Goal: Find specific page/section: Find specific page/section

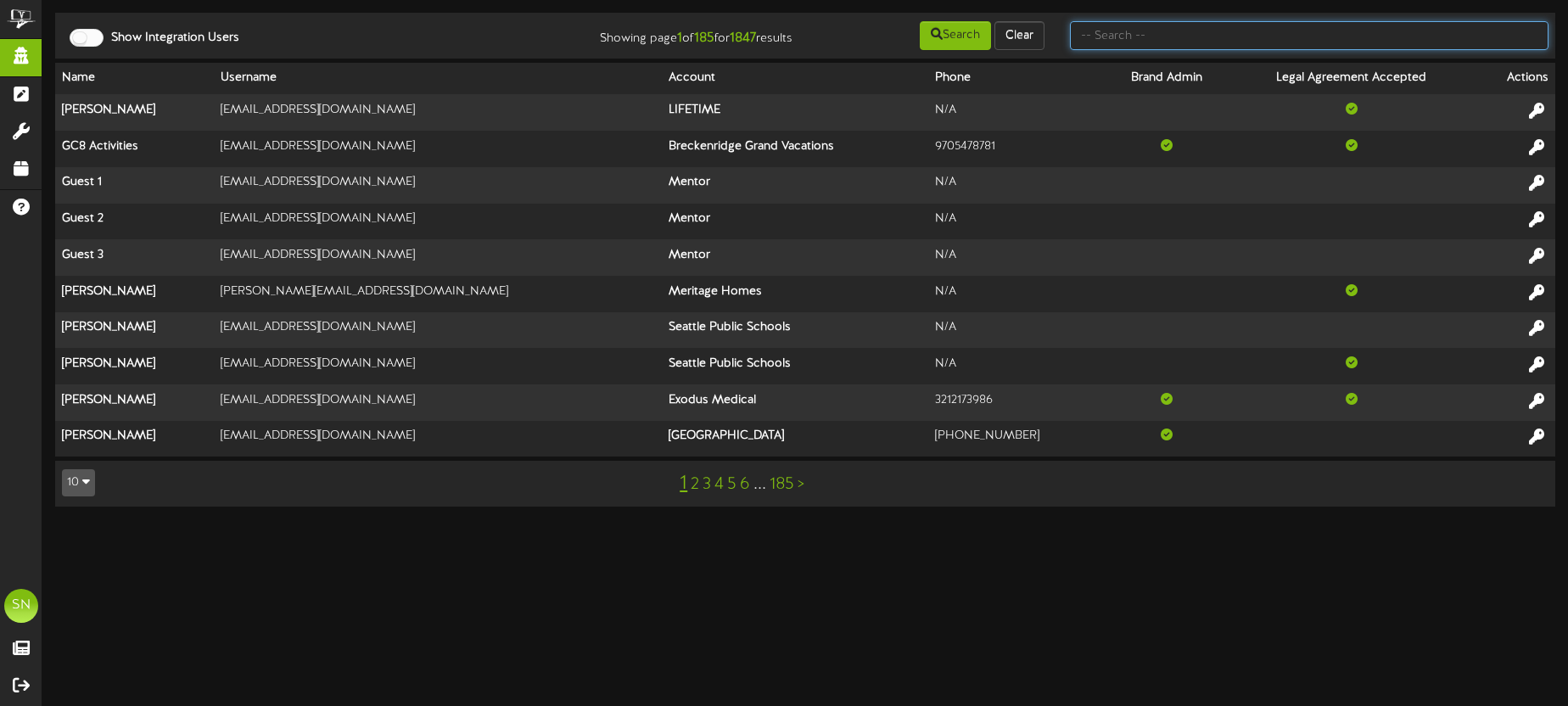
click at [1089, 37] on input "text" at bounding box center [1309, 35] width 478 height 28
type input "active wellness"
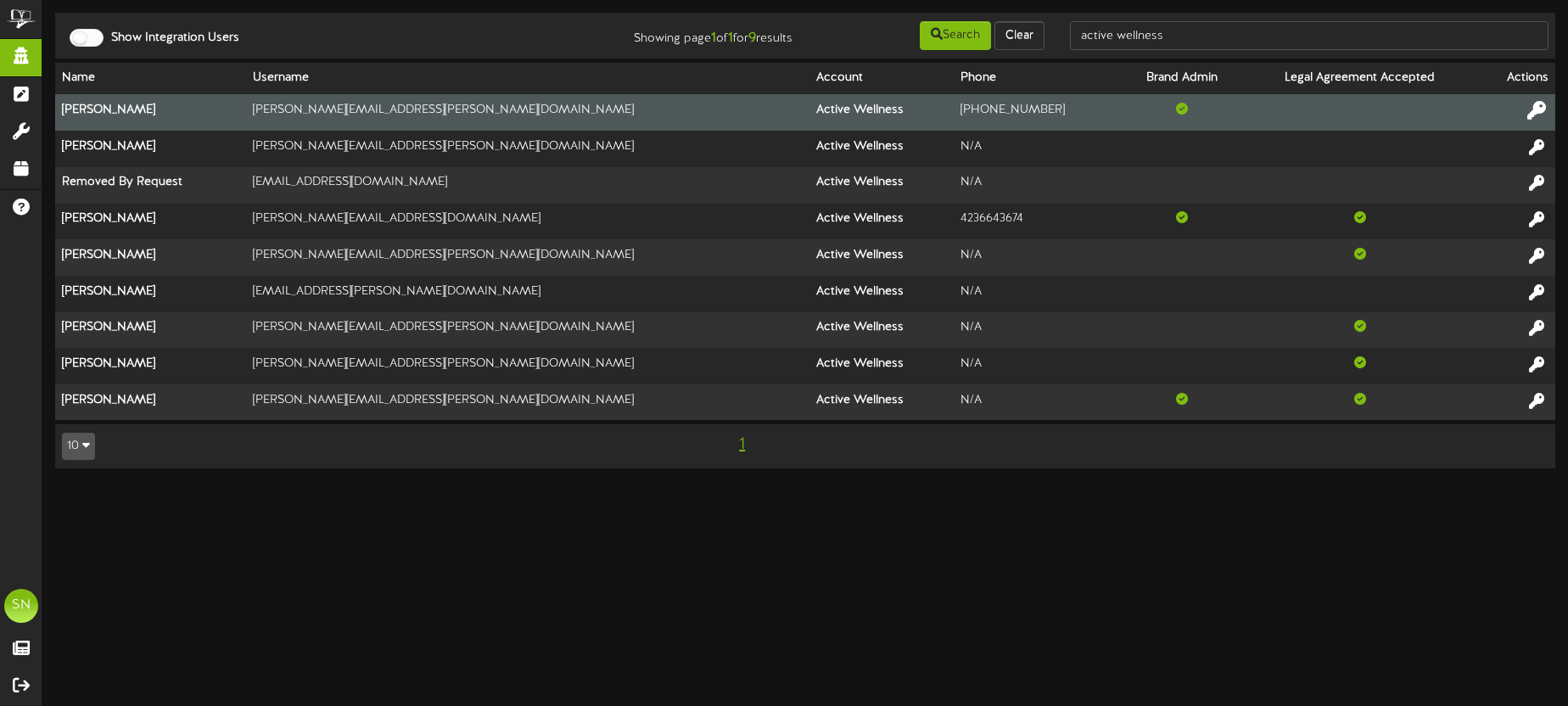
click at [1535, 103] on icon at bounding box center [1536, 110] width 19 height 19
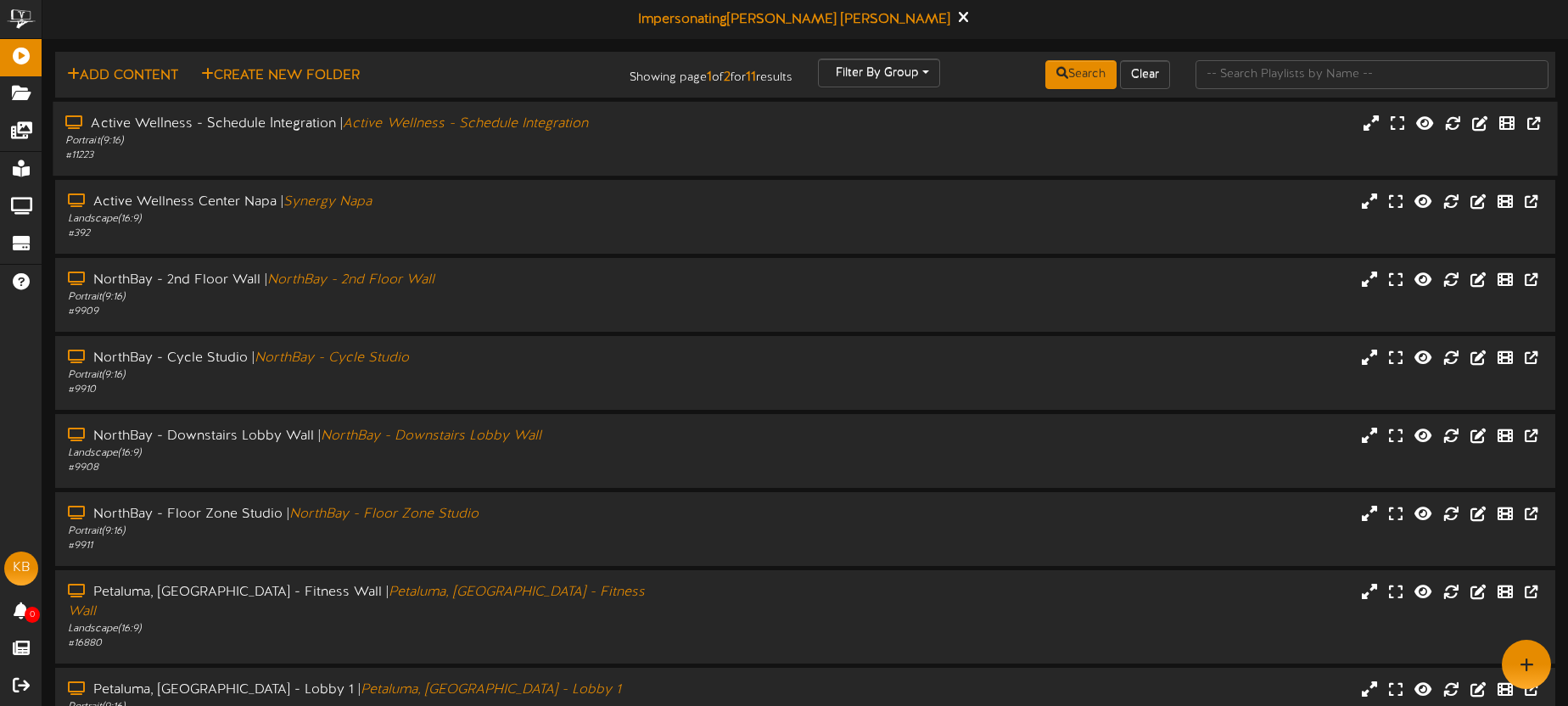
click at [548, 156] on div "# 11223" at bounding box center [366, 155] width 602 height 15
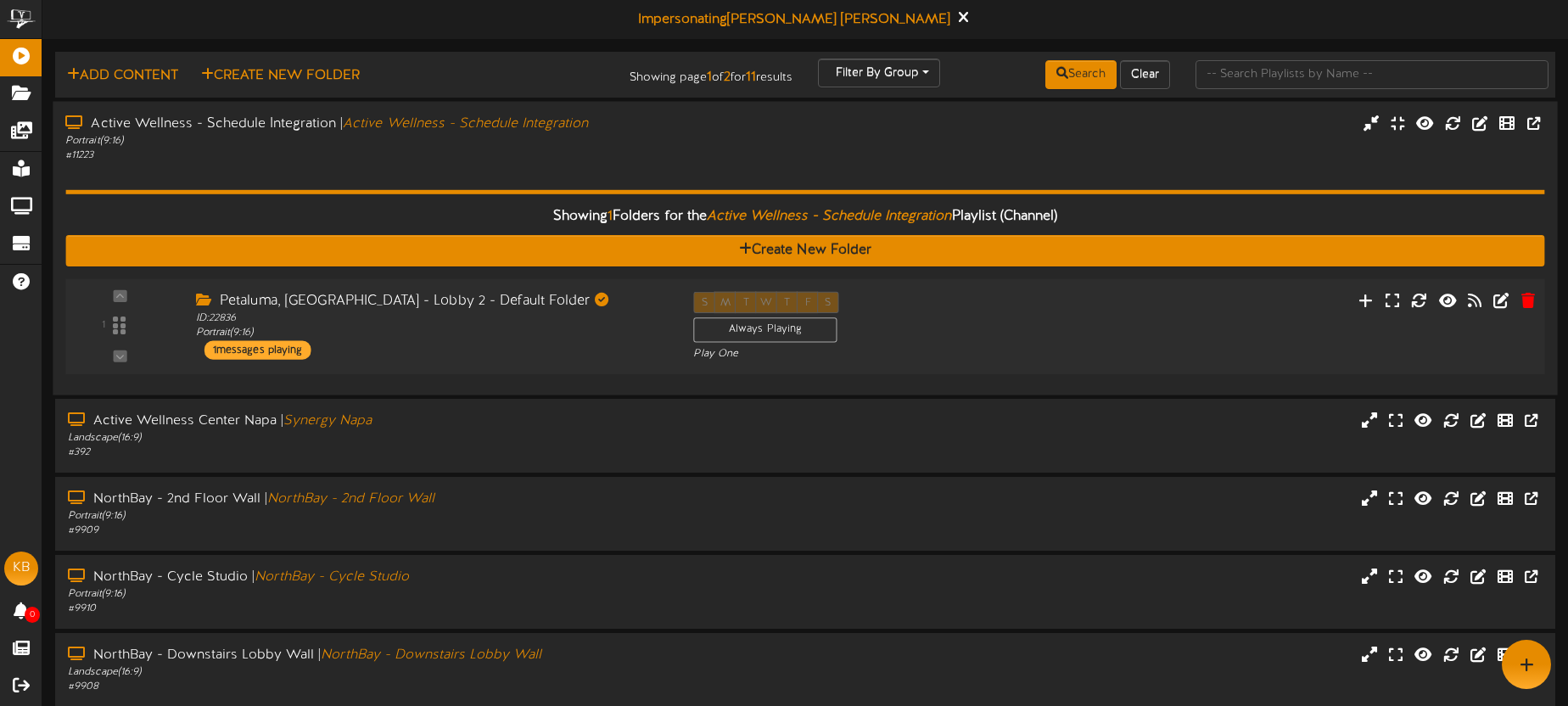
click at [592, 308] on div "Petaluma, CA - Lobby 2 - Default Folder" at bounding box center [431, 301] width 471 height 20
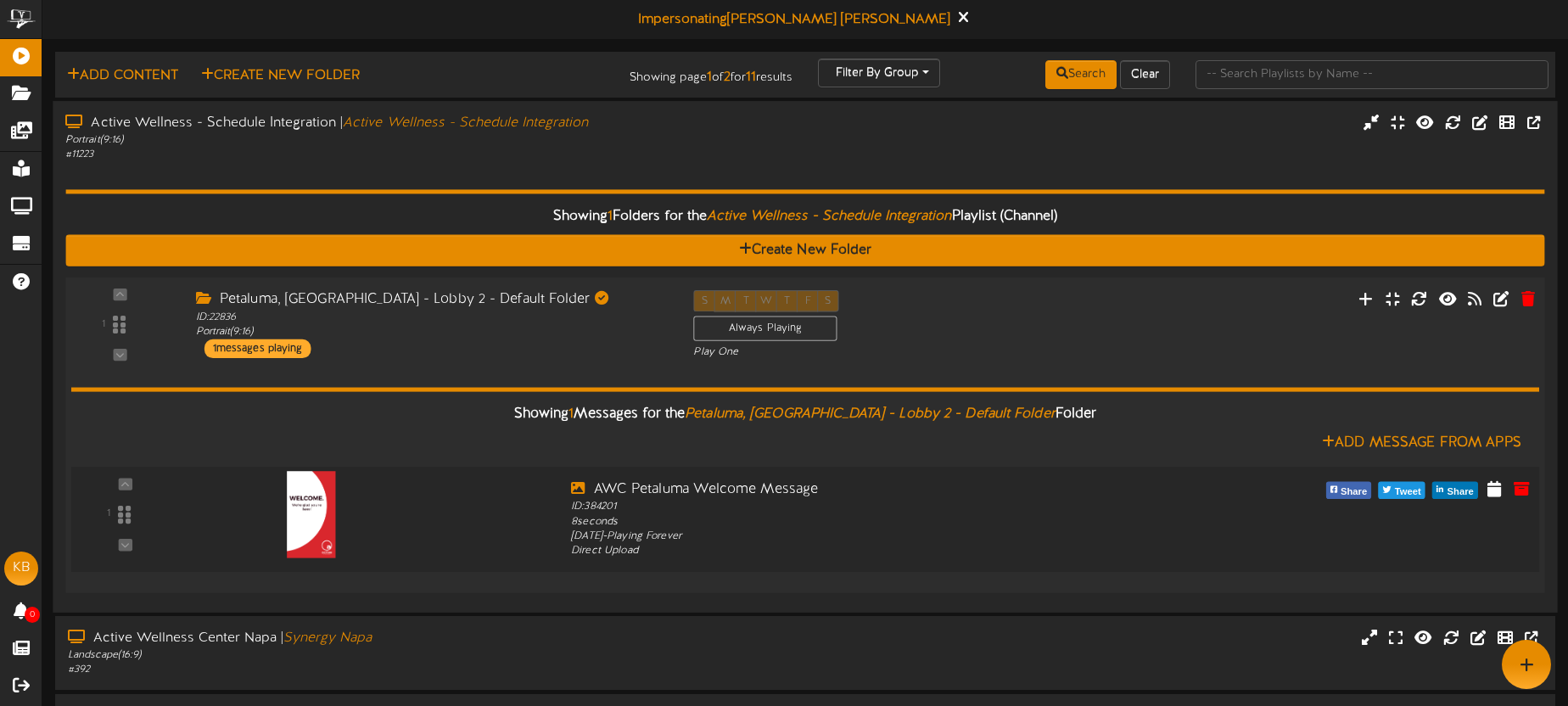
click at [319, 499] on img at bounding box center [311, 513] width 49 height 86
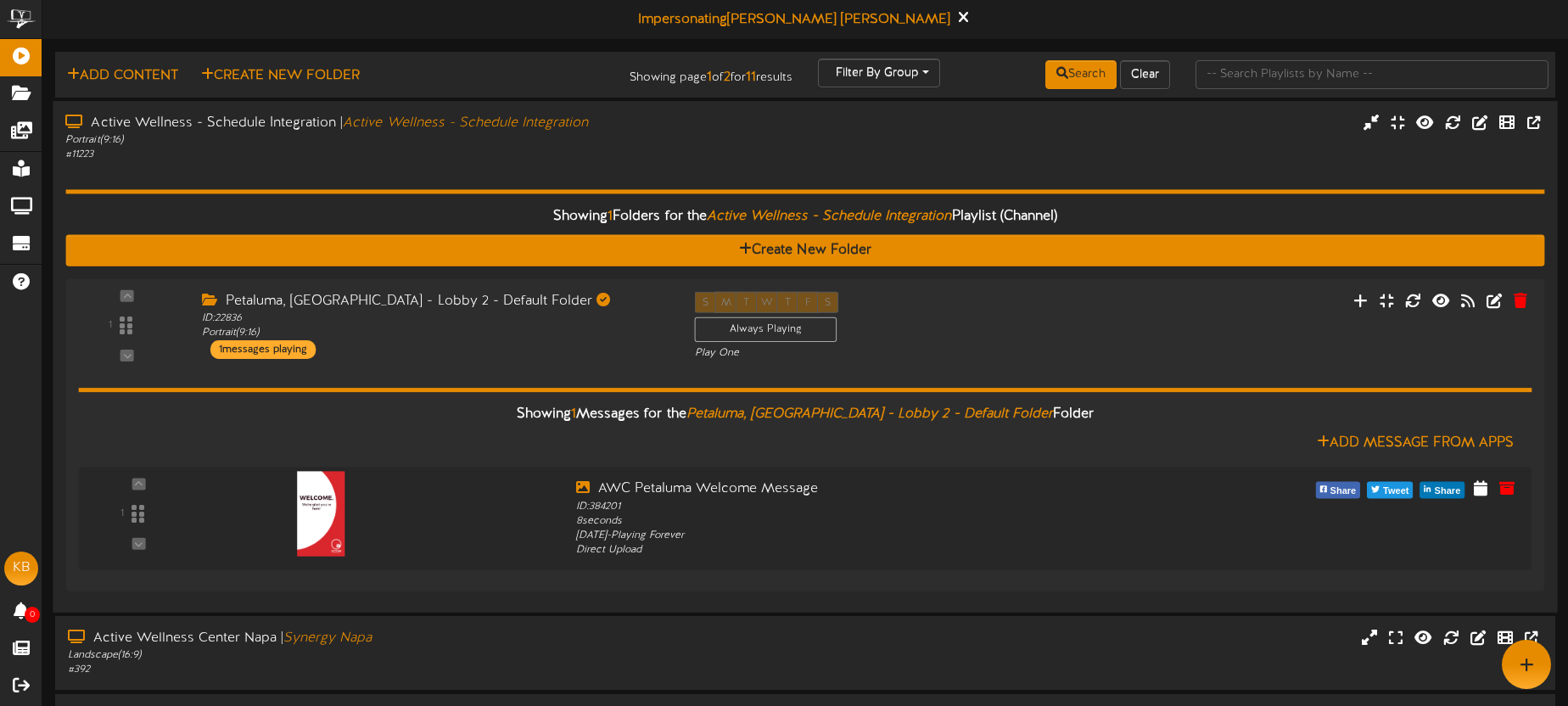
click at [386, 173] on div "Showing 1 Folders for the Active Wellness - Schedule Integration Playlist (Chan…" at bounding box center [805, 381] width 1479 height 438
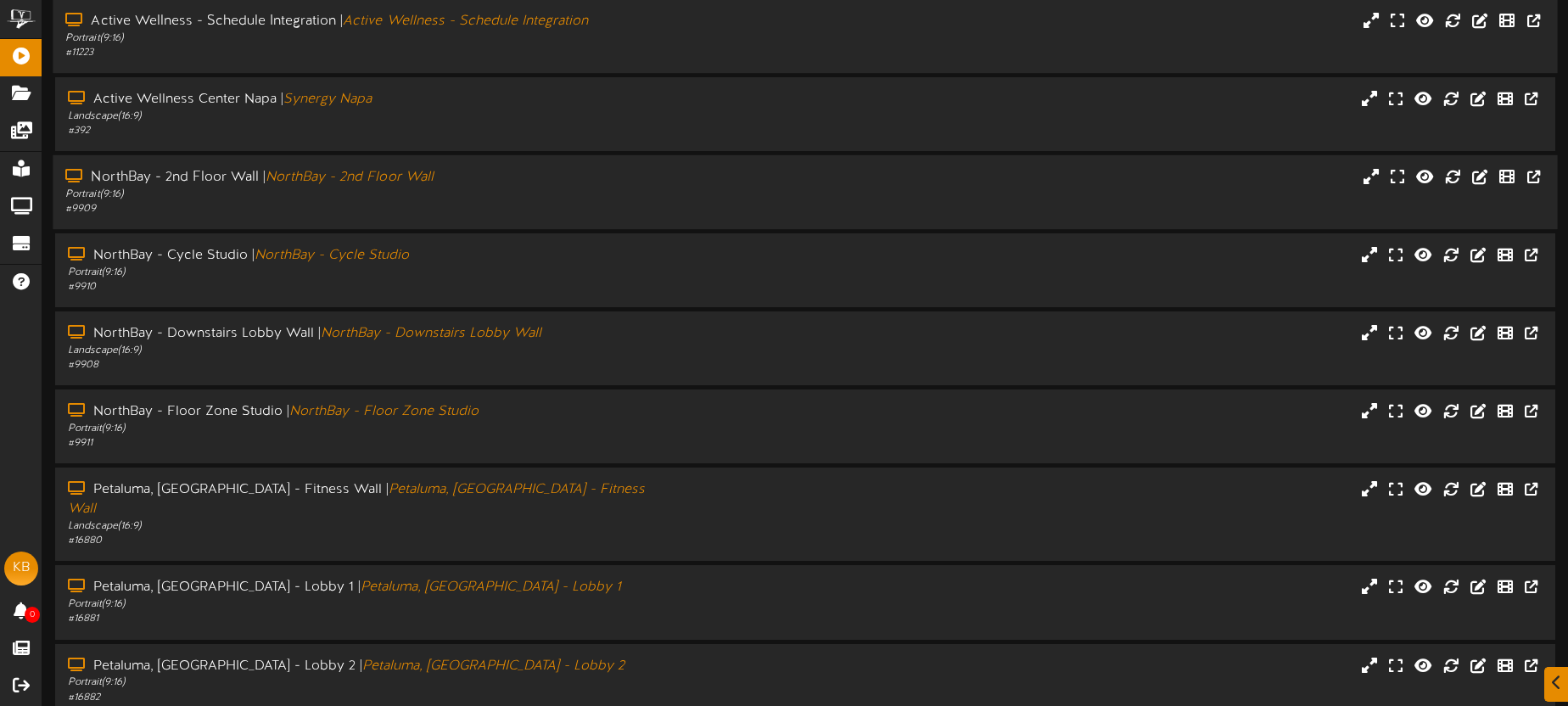
scroll to position [243, 0]
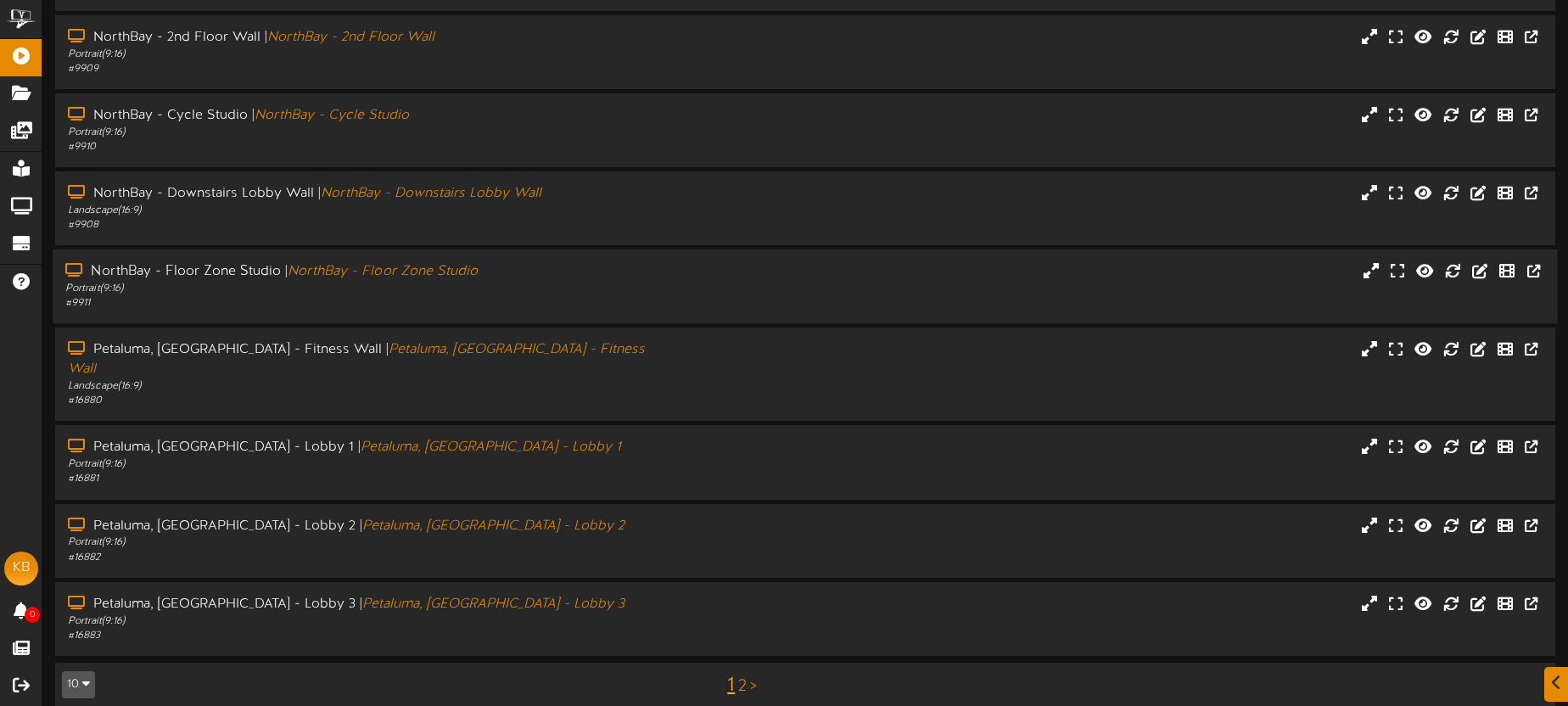
drag, startPoint x: 567, startPoint y: 287, endPoint x: 624, endPoint y: 304, distance: 59.5
click at [567, 287] on div "Portrait ( 9:16 )" at bounding box center [366, 288] width 602 height 15
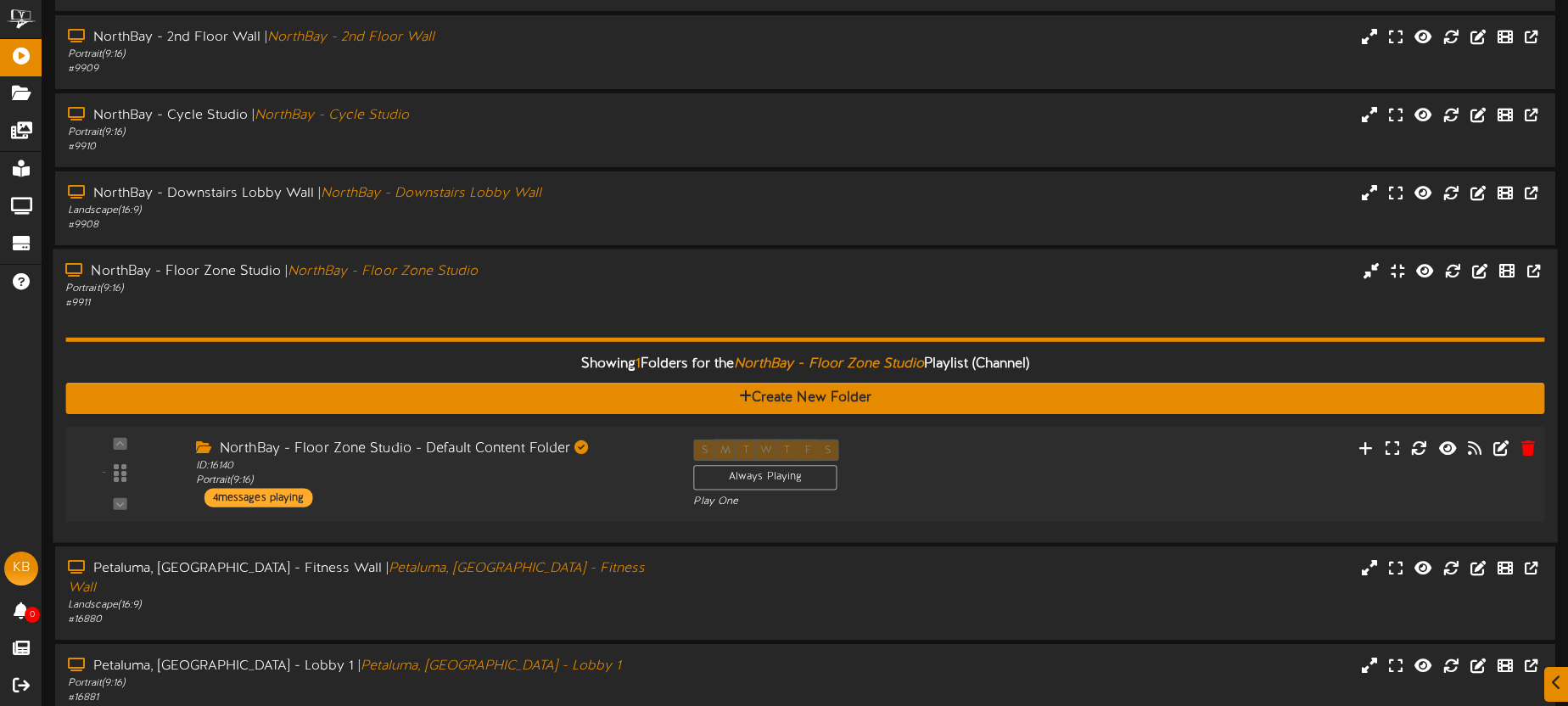
click at [617, 509] on div "- ID: 16140" at bounding box center [805, 474] width 1494 height 96
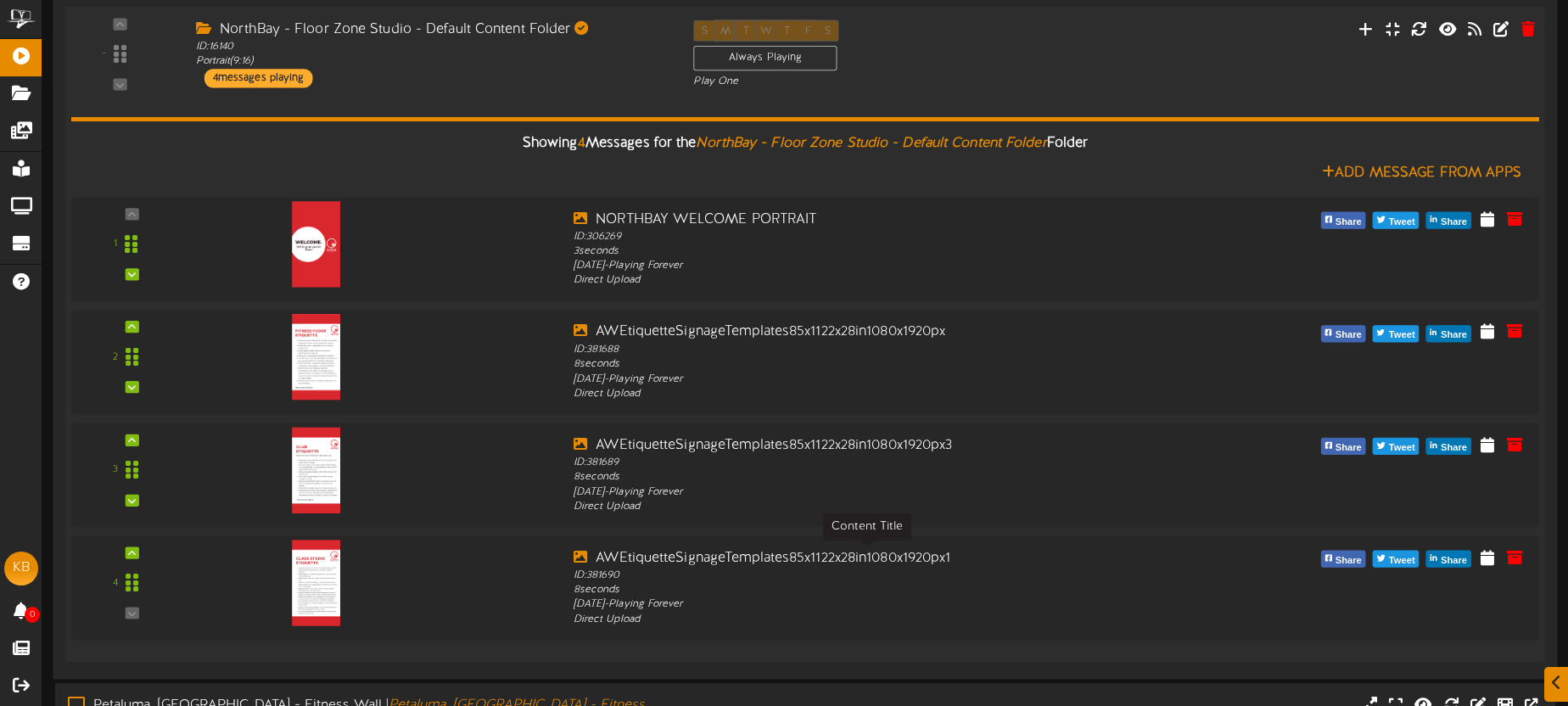
scroll to position [765, 0]
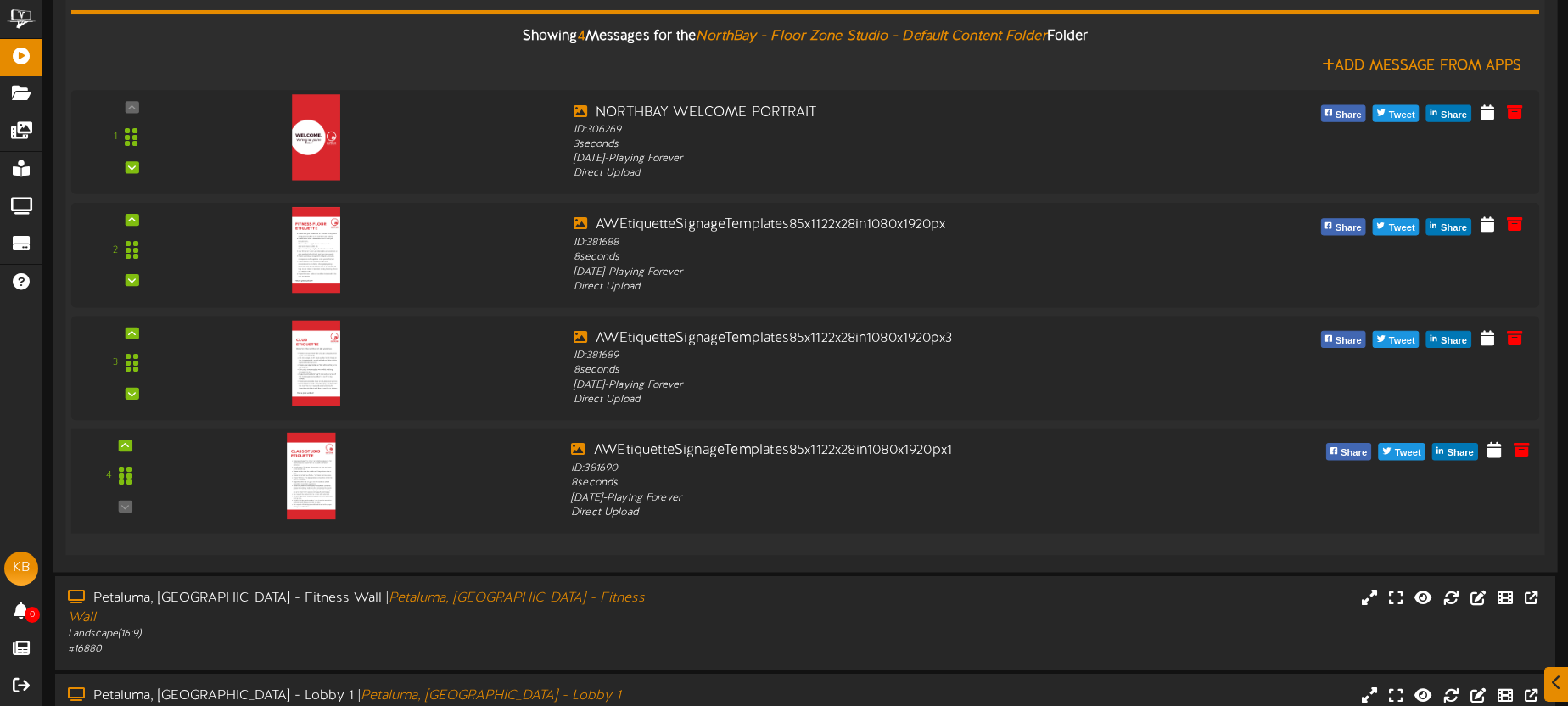
click at [309, 472] on img at bounding box center [311, 475] width 49 height 86
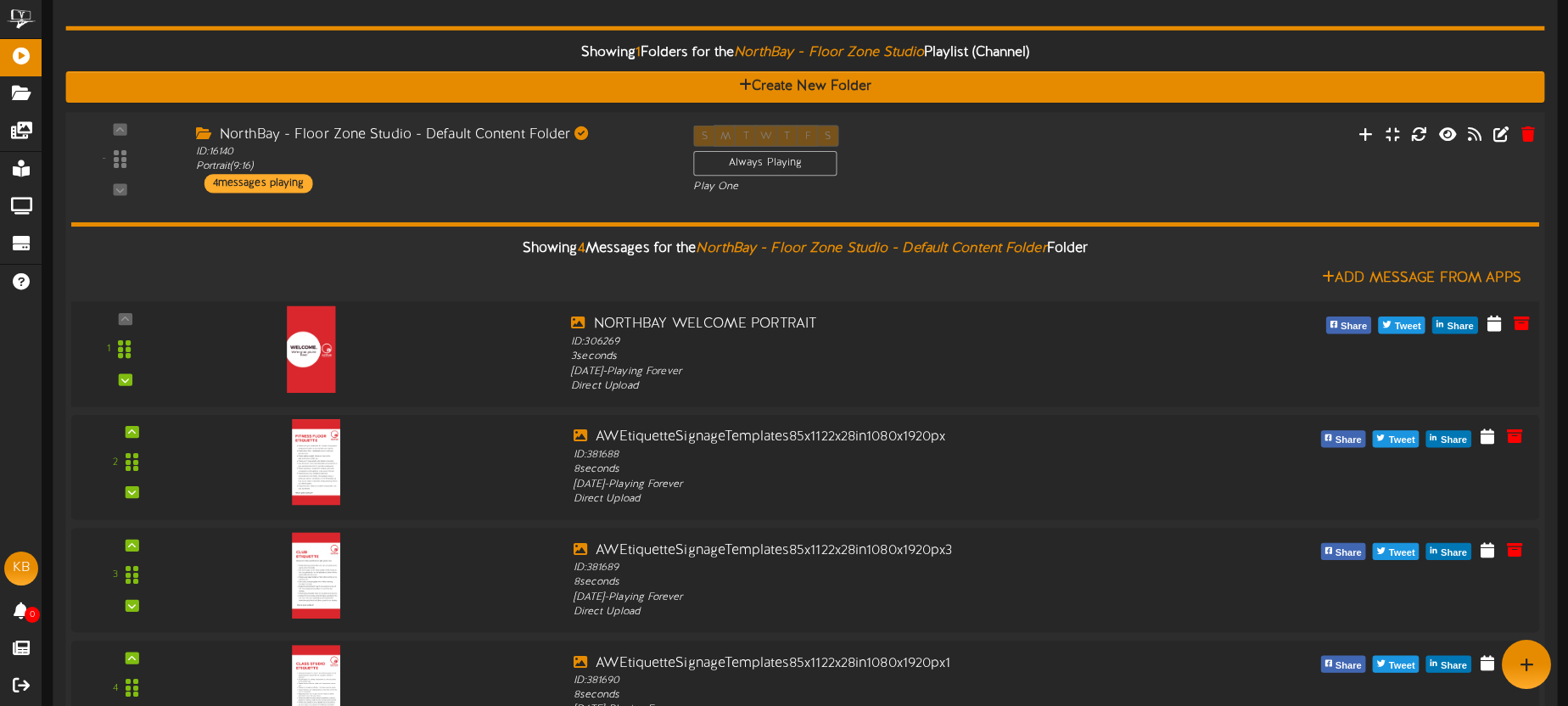
scroll to position [518, 0]
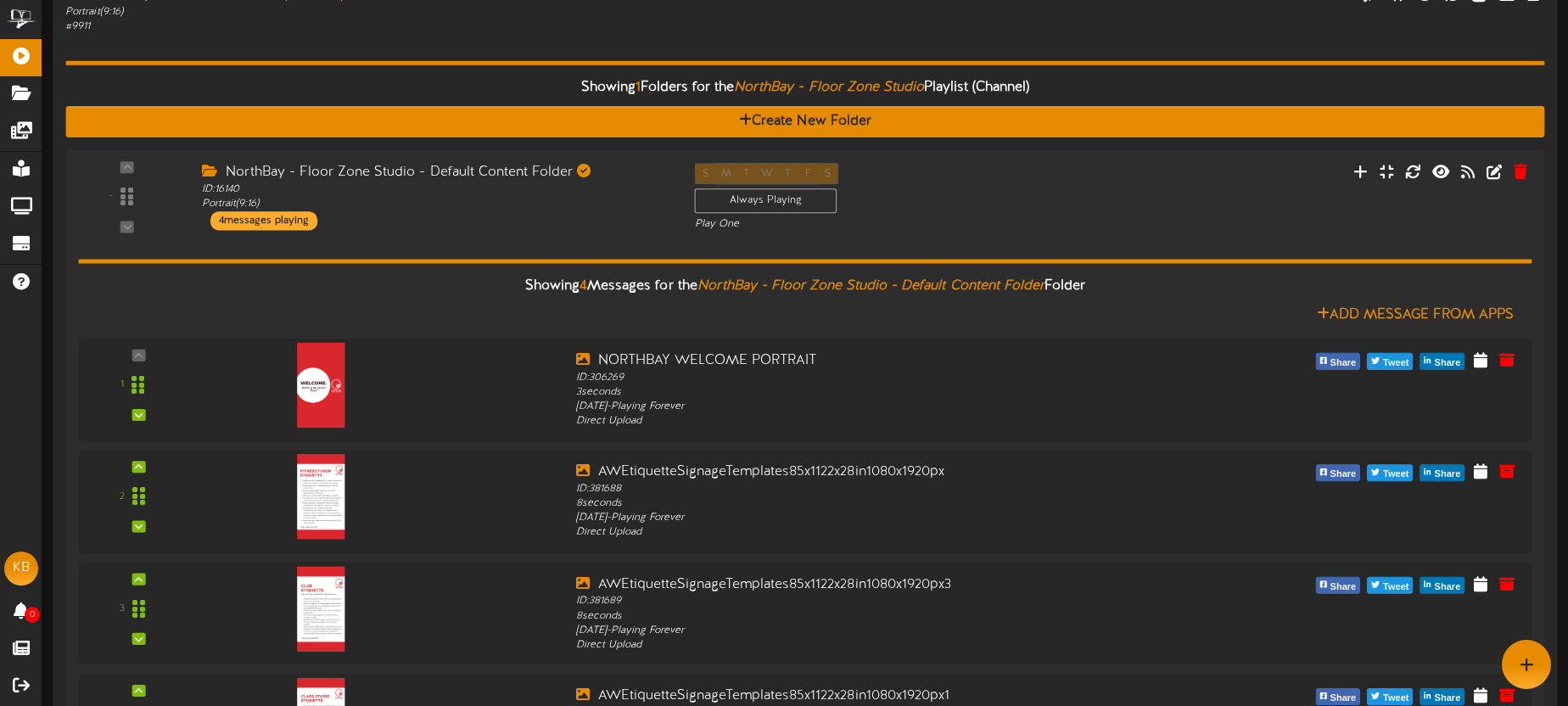
click at [423, 52] on div "Showing 1 Folders for the NorthBay - Floor Zone Studio Playlist (Channel) Creat…" at bounding box center [805, 420] width 1479 height 772
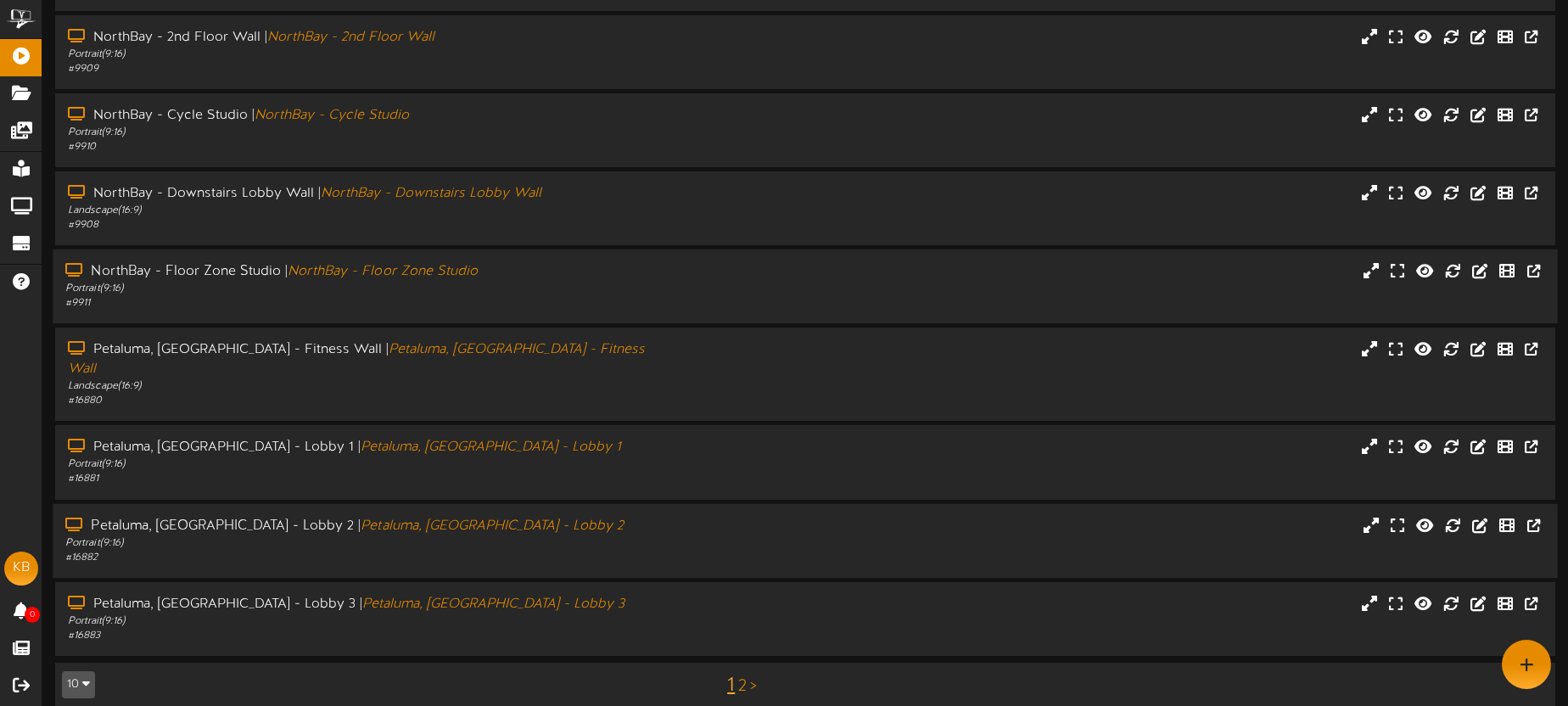
click at [515, 552] on div "Petaluma, CA - Lobby 2 | Petaluma, CA - Lobby 2 Portrait ( 9:16 ) # 16882" at bounding box center [805, 539] width 1504 height 73
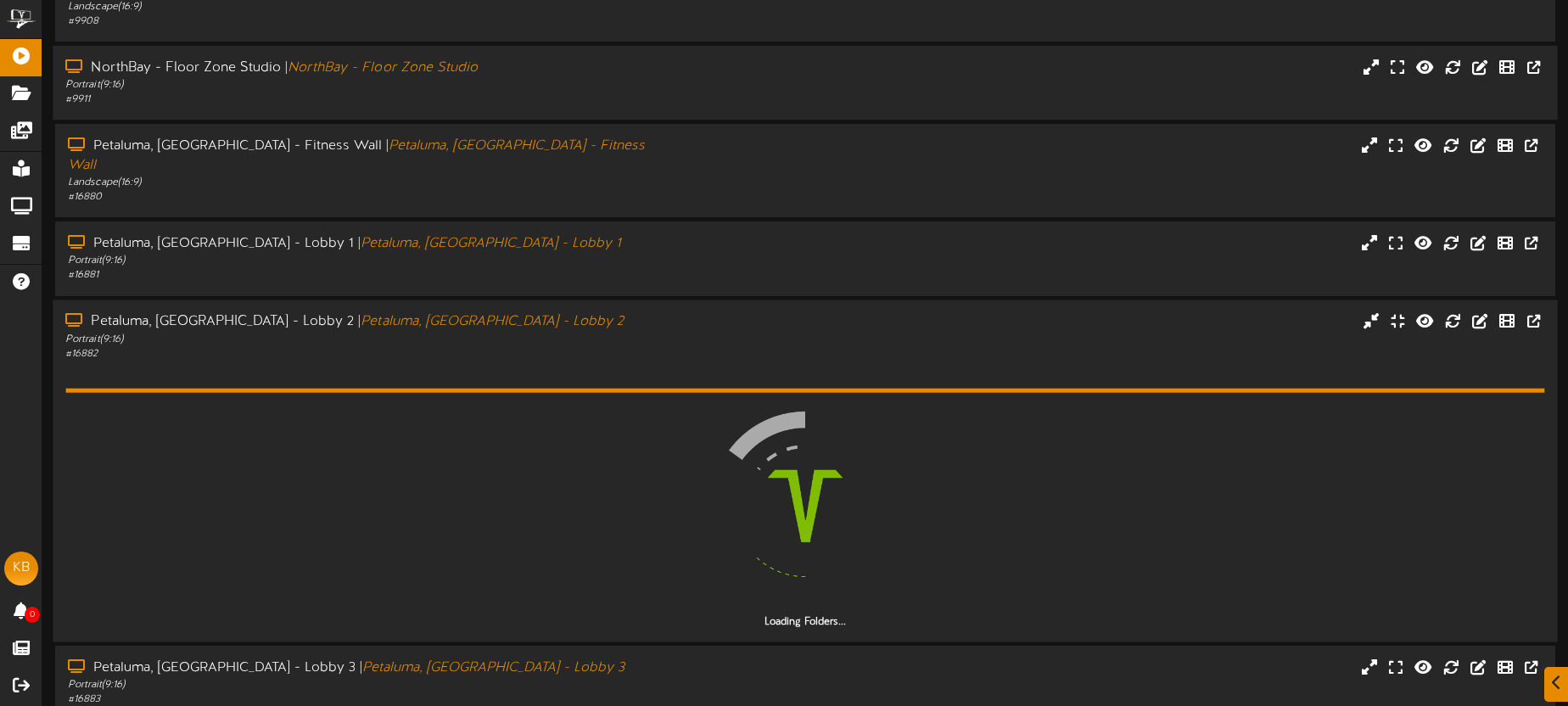
scroll to position [509, 0]
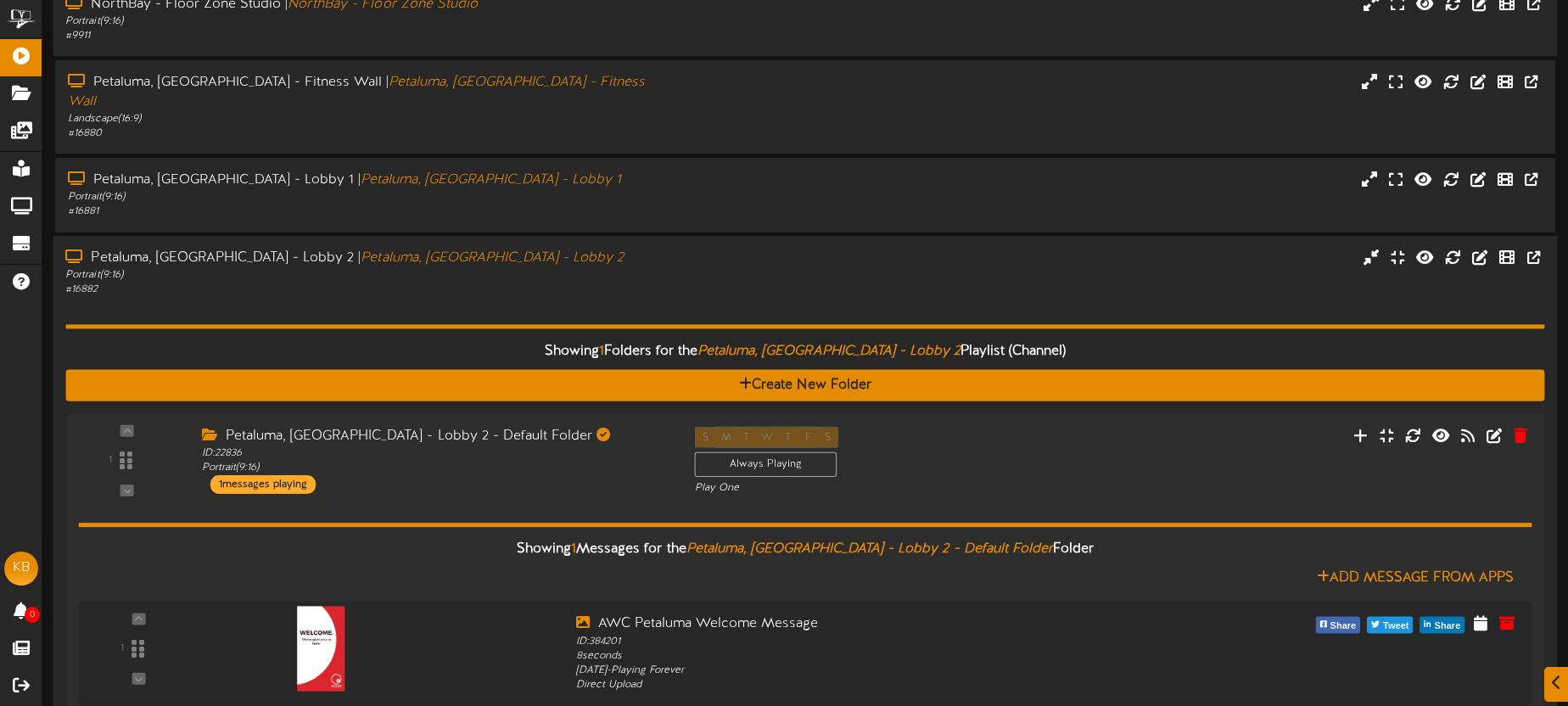
click at [544, 283] on div "# 16882" at bounding box center [366, 289] width 602 height 15
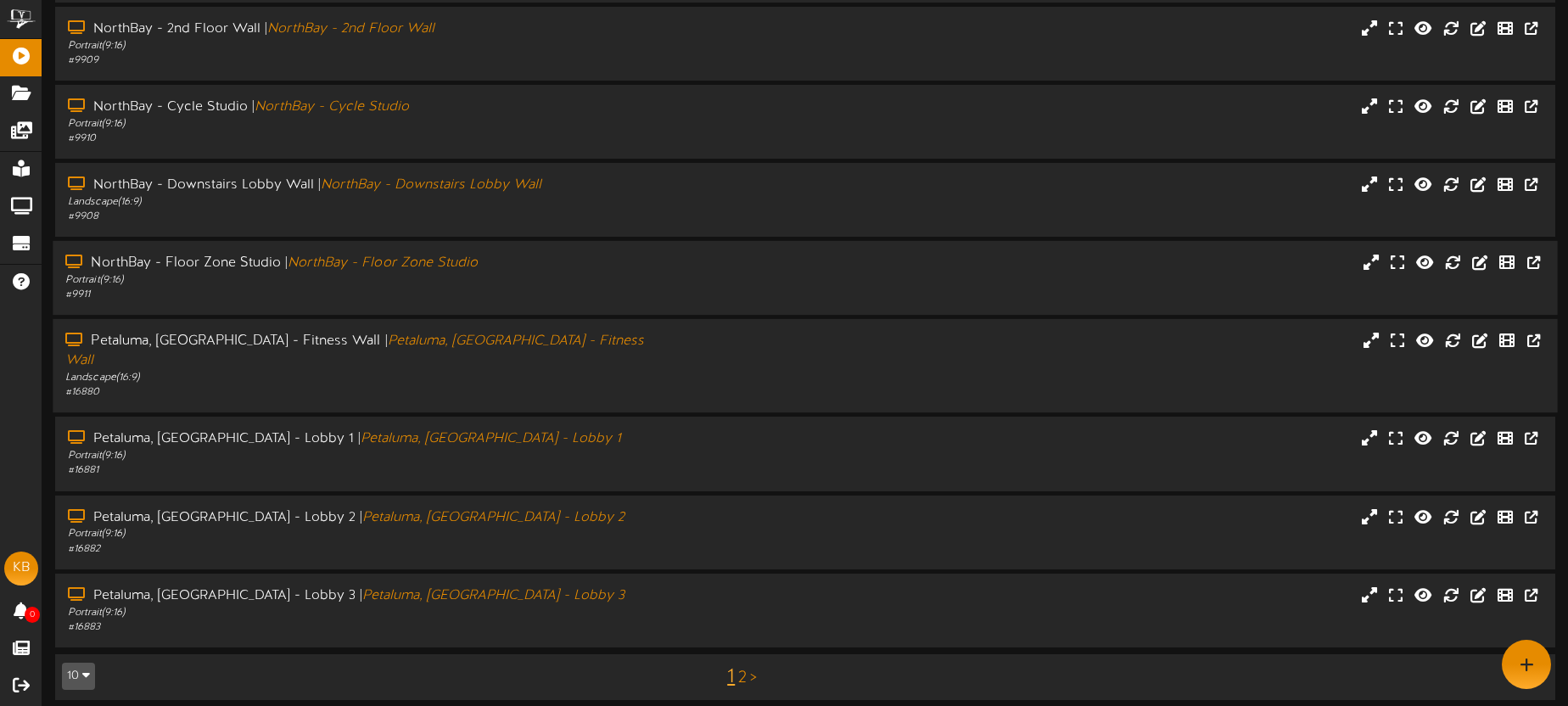
scroll to position [243, 0]
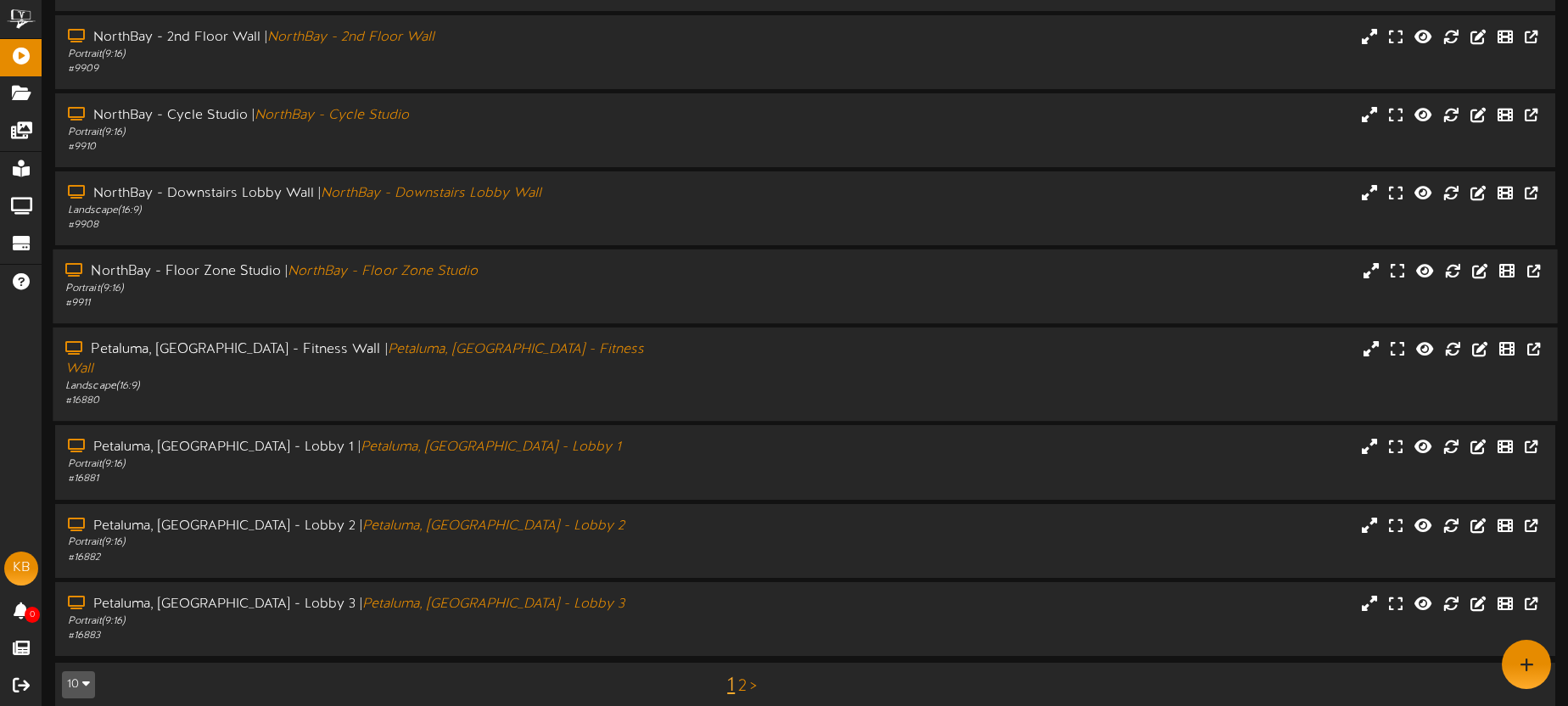
click at [517, 379] on div "Landscape ( 16:9 )" at bounding box center [366, 386] width 602 height 15
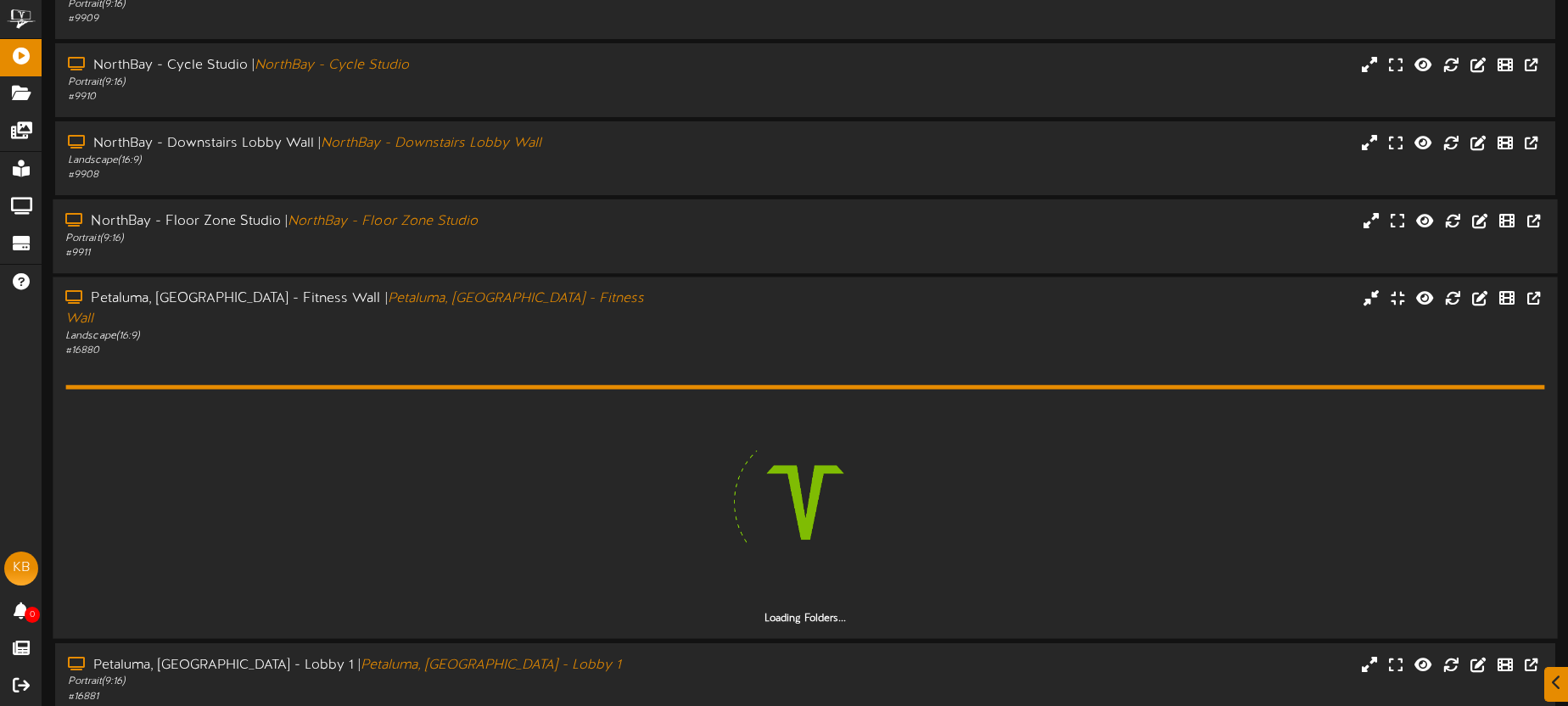
drag, startPoint x: 525, startPoint y: 355, endPoint x: 521, endPoint y: 344, distance: 11.7
click at [525, 358] on div "Loading Folders..." at bounding box center [805, 492] width 1479 height 268
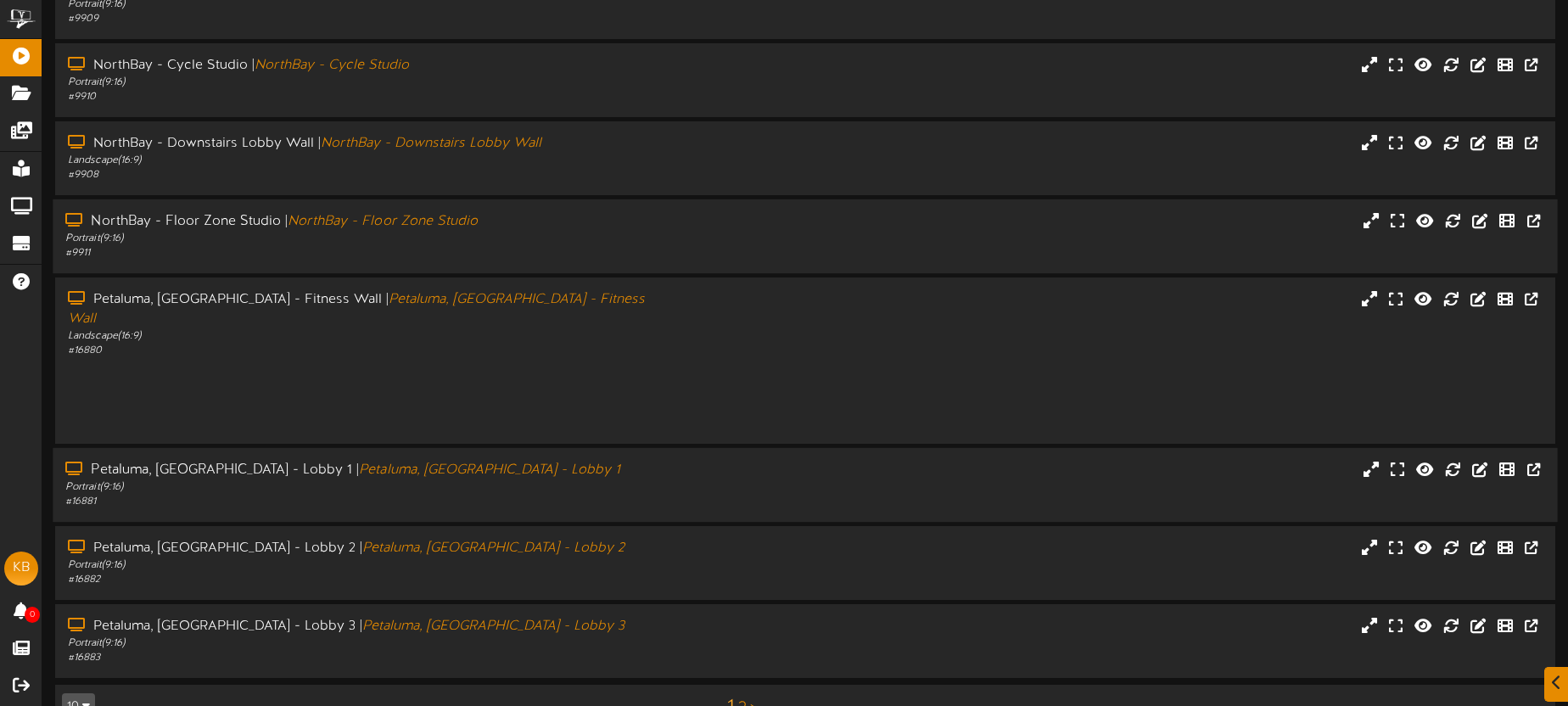
scroll to position [243, 0]
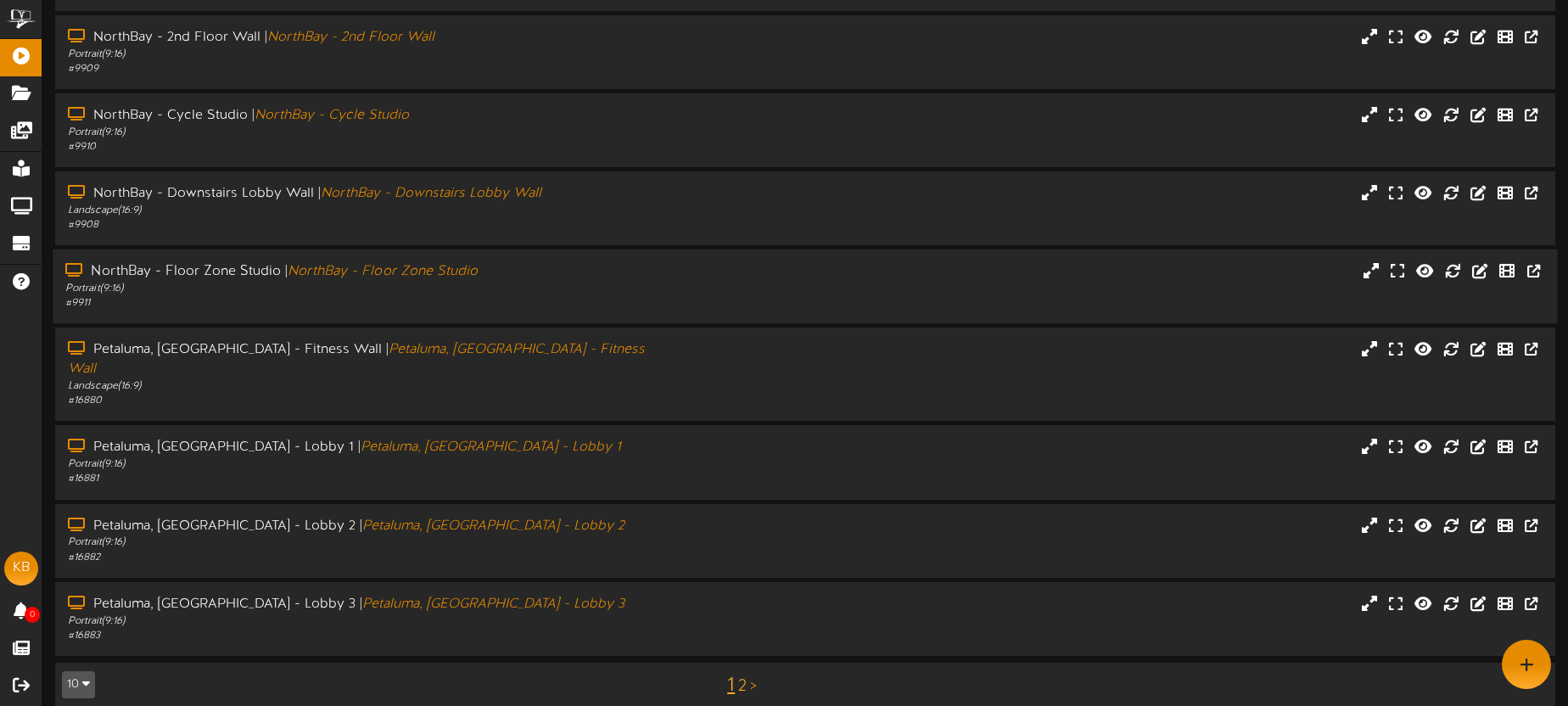
click at [742, 677] on link "2" at bounding box center [742, 685] width 9 height 19
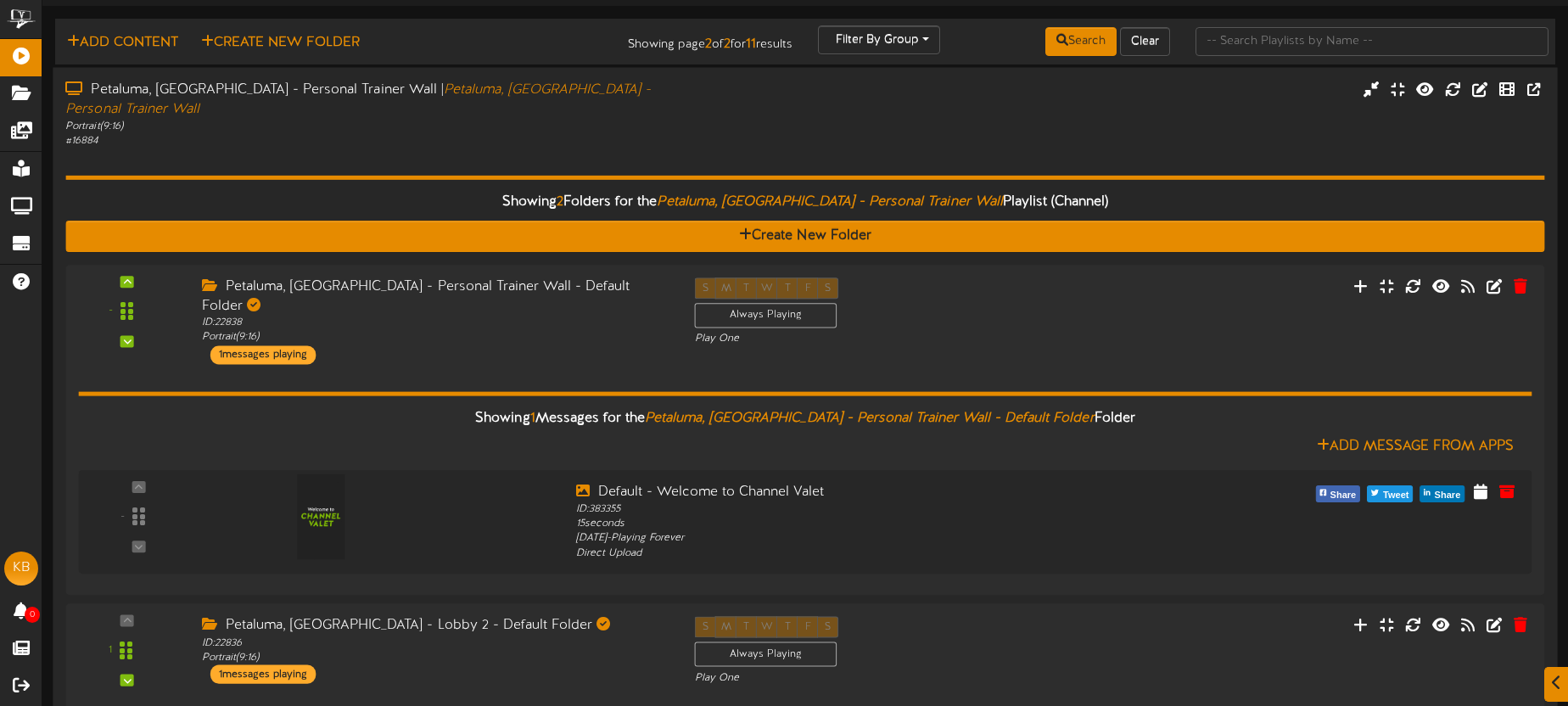
click at [509, 148] on div "Showing 2 Folders for the Petaluma, CA - Personal Trainer Wall Playlist (Channe…" at bounding box center [805, 536] width 1479 height 776
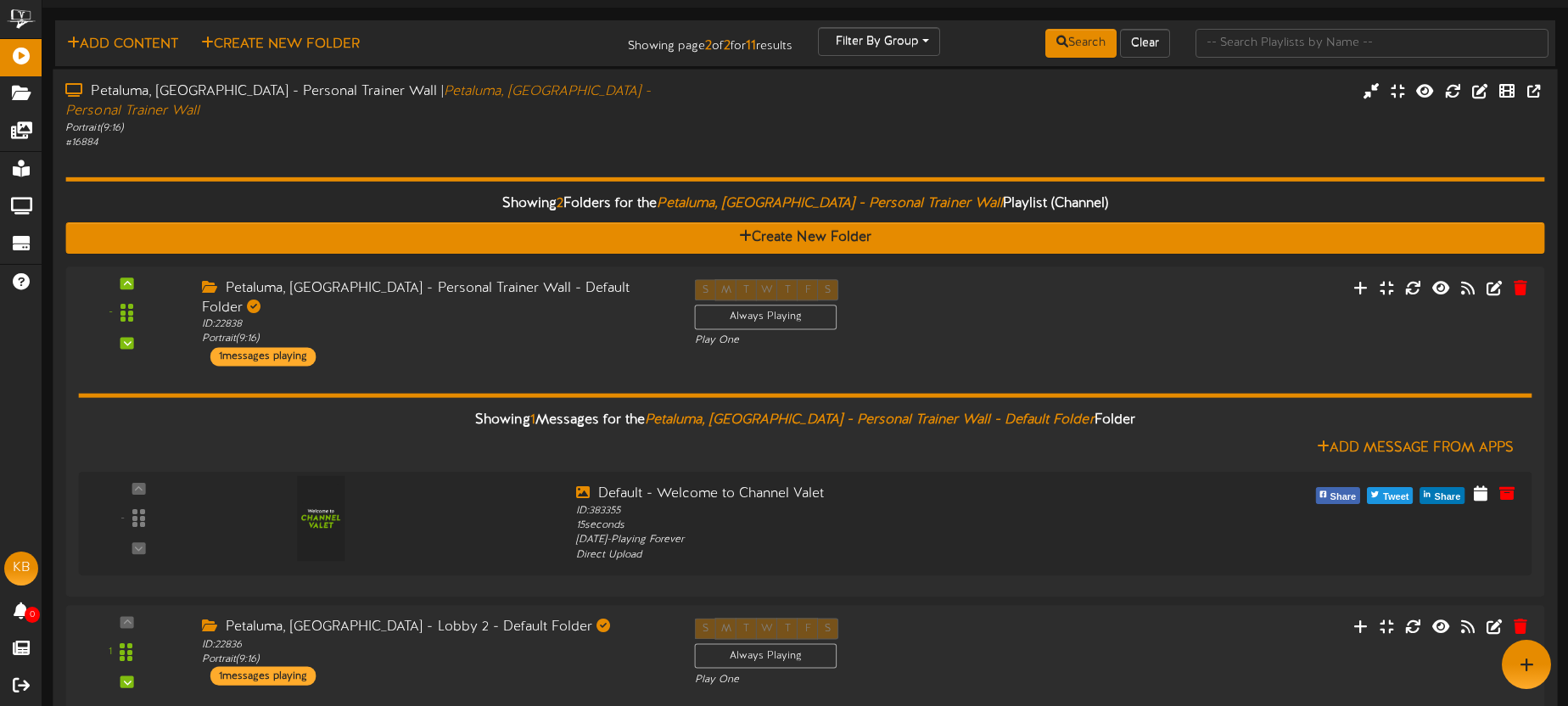
click at [530, 150] on div "Showing 2 Folders for the Petaluma, CA - Personal Trainer Wall Playlist (Channe…" at bounding box center [805, 538] width 1479 height 776
click at [579, 150] on div "Showing 2 Folders for the Petaluma, CA - Personal Trainer Wall Playlist (Channe…" at bounding box center [805, 538] width 1479 height 776
